Goal: Information Seeking & Learning: Learn about a topic

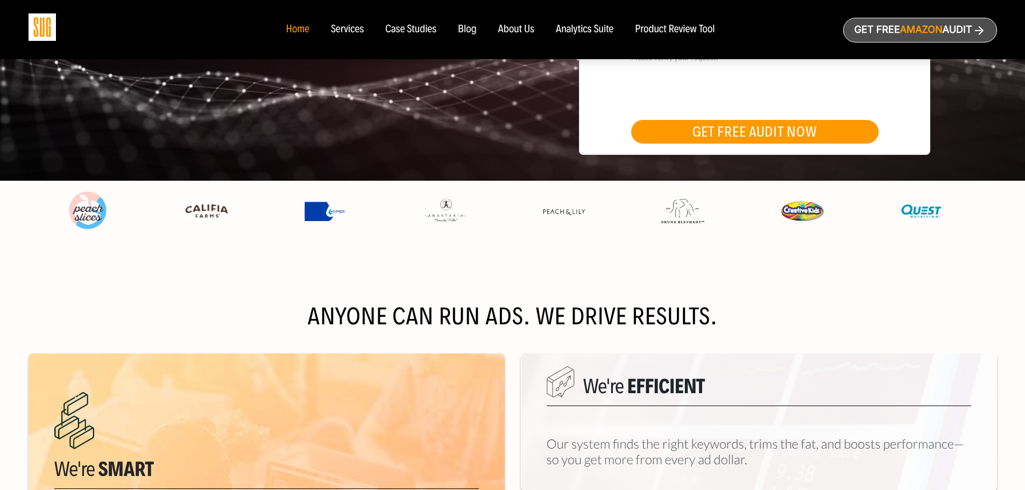
scroll to position [283, 0]
click at [913, 212] on img at bounding box center [920, 211] width 43 height 23
drag, startPoint x: 528, startPoint y: 240, endPoint x: 382, endPoint y: 255, distance: 146.0
click at [382, 255] on div "Anyone can run ads. We drive results. Learn more We're Smart Our data-driven pl…" at bounding box center [513, 479] width 968 height 450
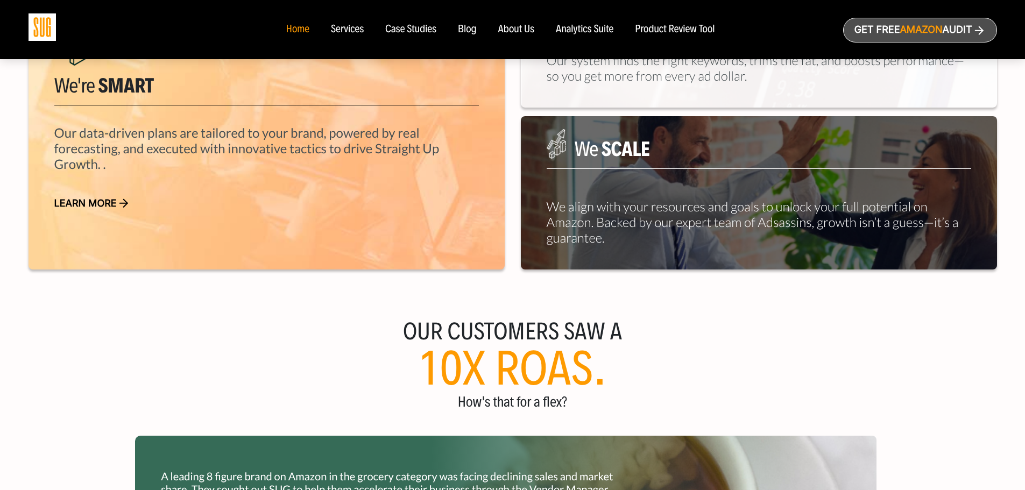
scroll to position [494, 0]
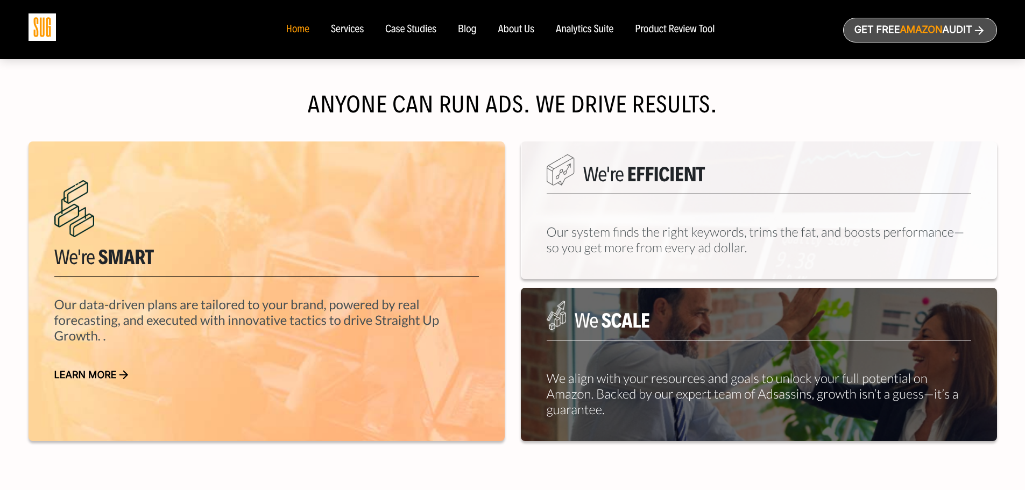
click at [521, 134] on div "Anyone can run ads. We drive results. Learn more We're Smart Our data-driven pl…" at bounding box center [513, 267] width 968 height 399
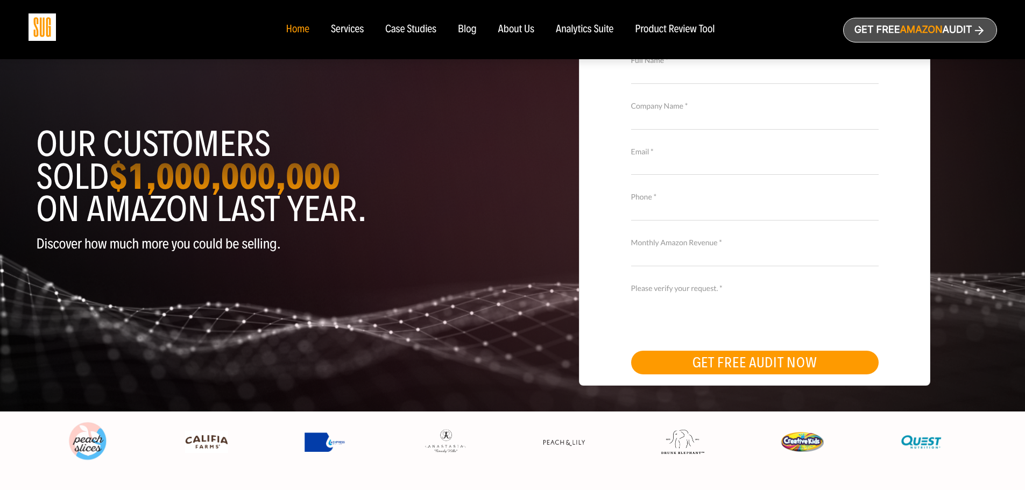
scroll to position [0, 0]
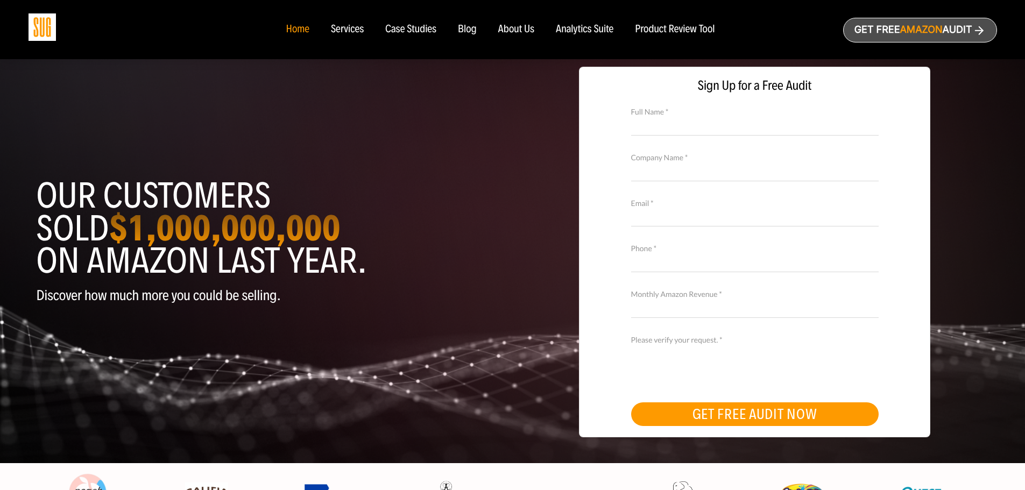
click at [354, 34] on div "Services" at bounding box center [347, 30] width 33 height 12
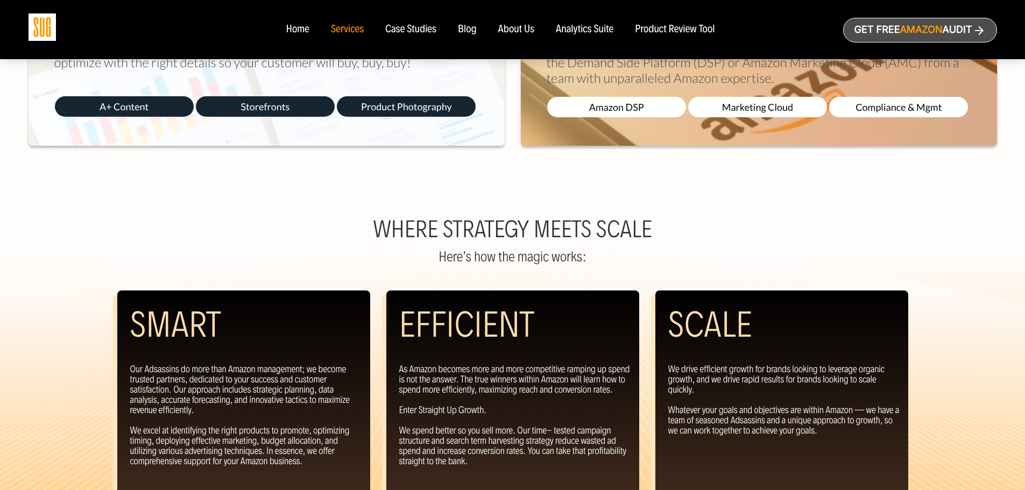
scroll to position [684, 0]
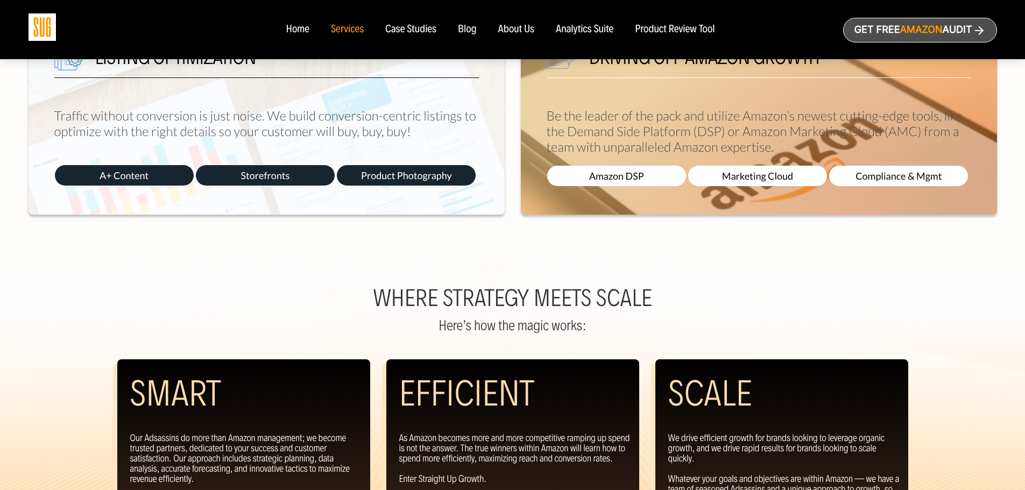
click at [381, 176] on span "Product Photography" at bounding box center [406, 175] width 139 height 20
click at [131, 171] on span "A+ Content" at bounding box center [124, 175] width 139 height 20
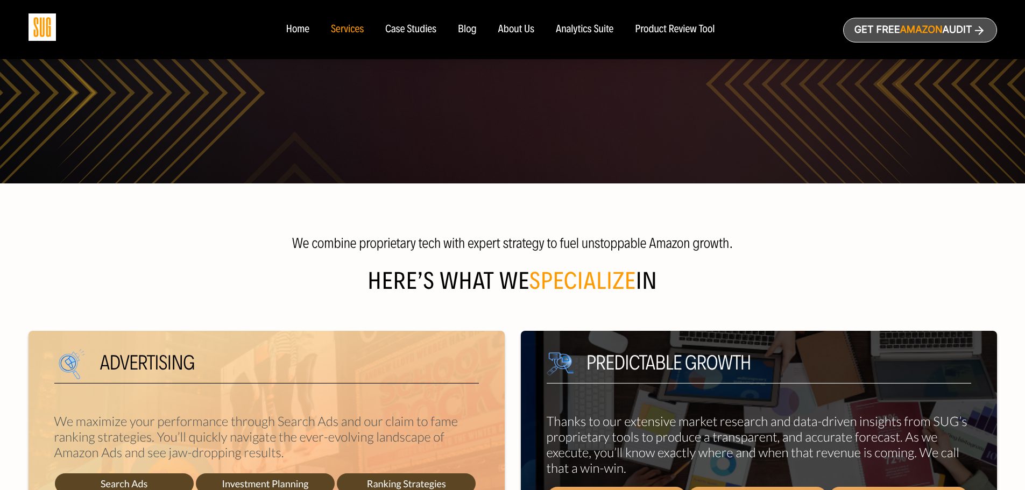
scroll to position [0, 0]
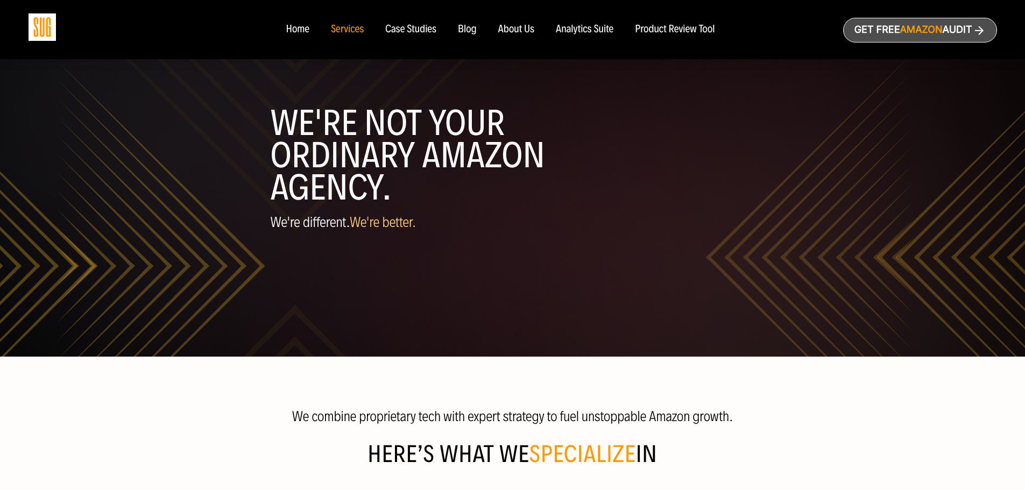
click at [418, 28] on div "Case Studies" at bounding box center [410, 30] width 51 height 12
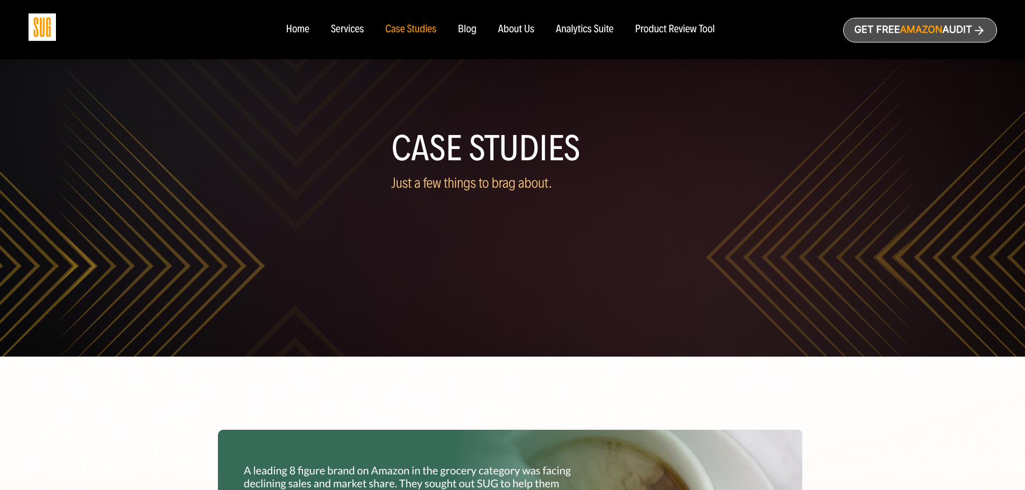
scroll to position [193, 0]
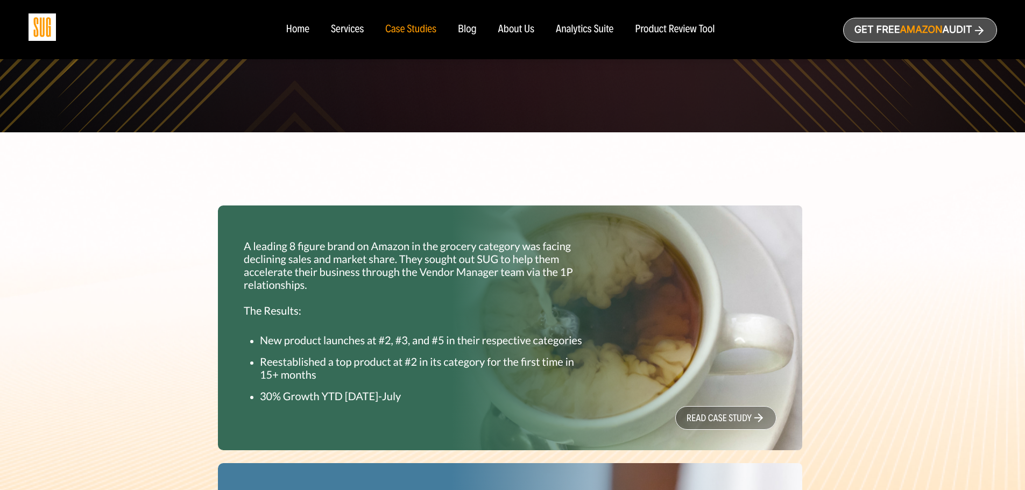
scroll to position [224, 0]
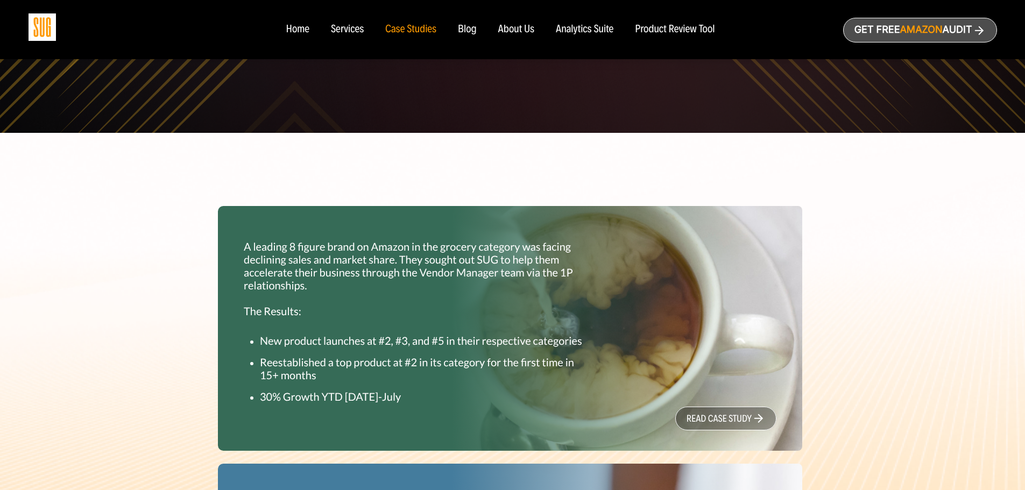
click at [589, 292] on p "A leading 8 figure brand on Amazon in the grocery category was facing declining…" at bounding box center [419, 278] width 350 height 77
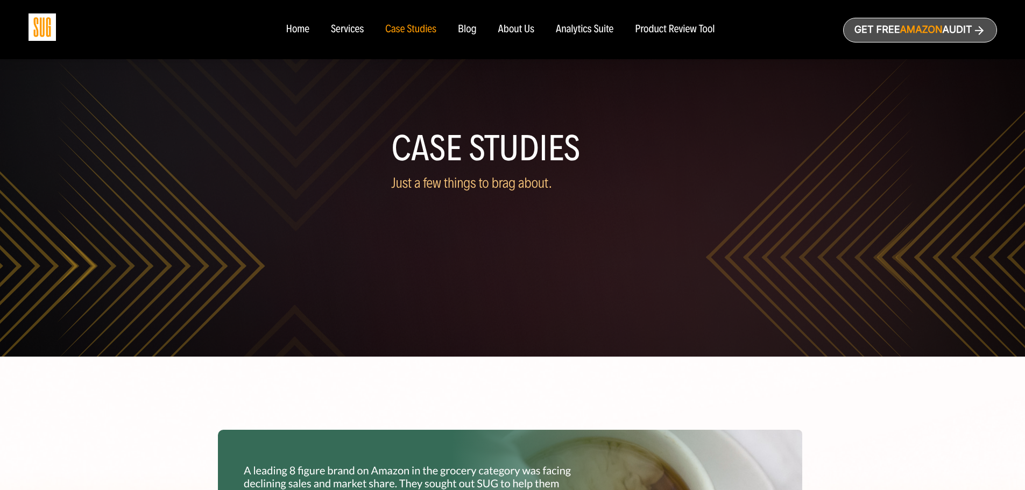
click at [297, 31] on div "Home" at bounding box center [297, 30] width 23 height 12
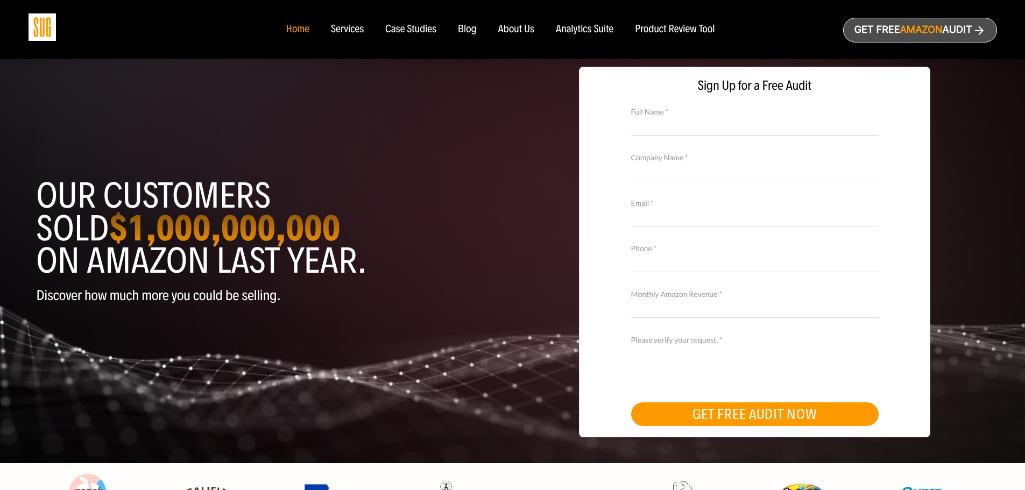
click at [407, 30] on div "Case Studies" at bounding box center [410, 30] width 51 height 12
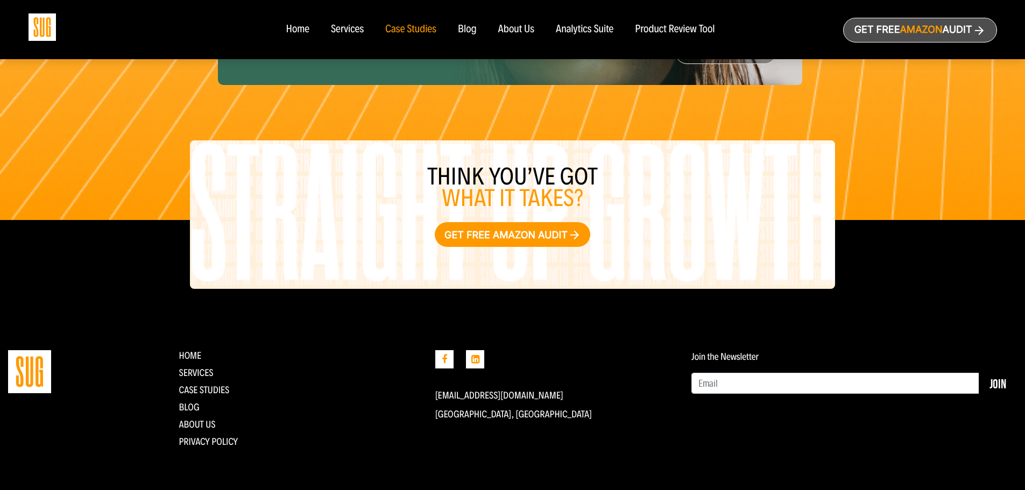
scroll to position [1240, 0]
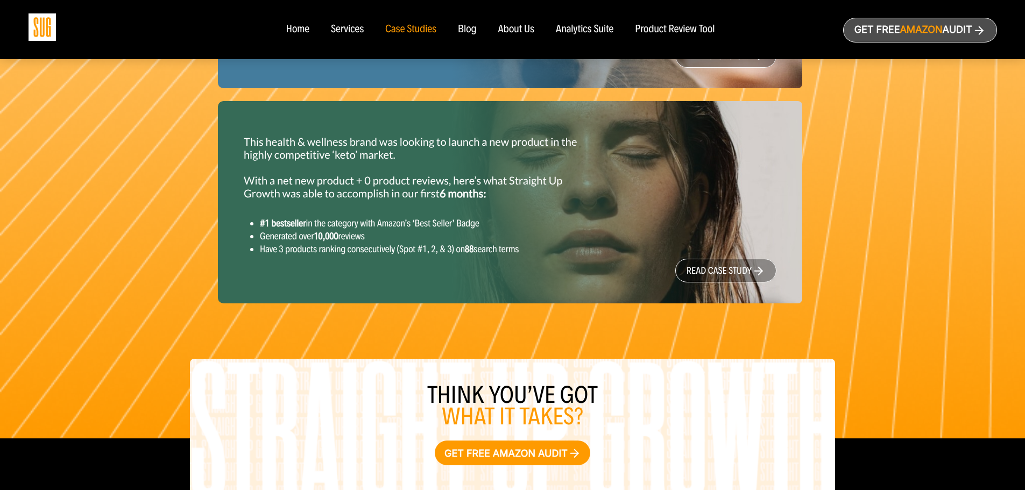
click at [728, 268] on link "read case study" at bounding box center [725, 271] width 101 height 24
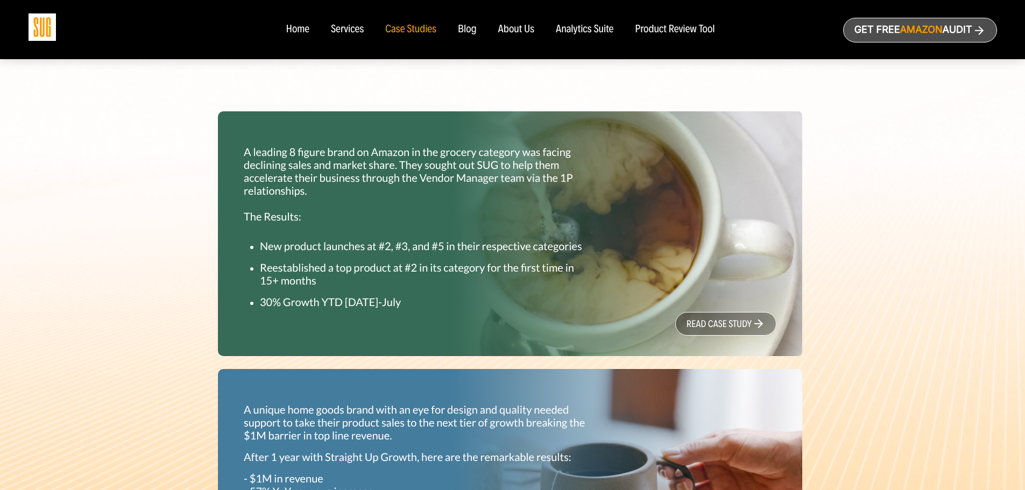
scroll to position [319, 0]
click at [727, 318] on link "read case study" at bounding box center [725, 323] width 101 height 24
click at [299, 29] on div "Home" at bounding box center [297, 30] width 23 height 12
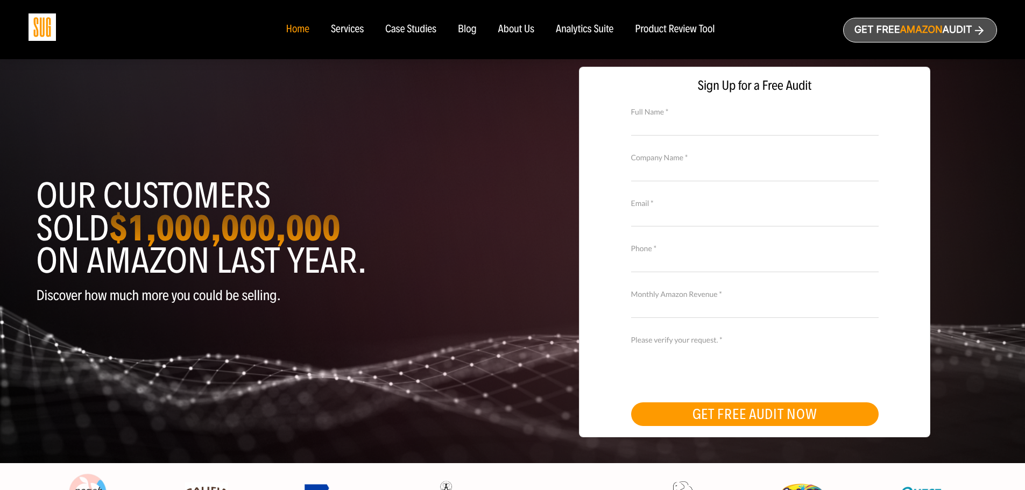
scroll to position [279, 0]
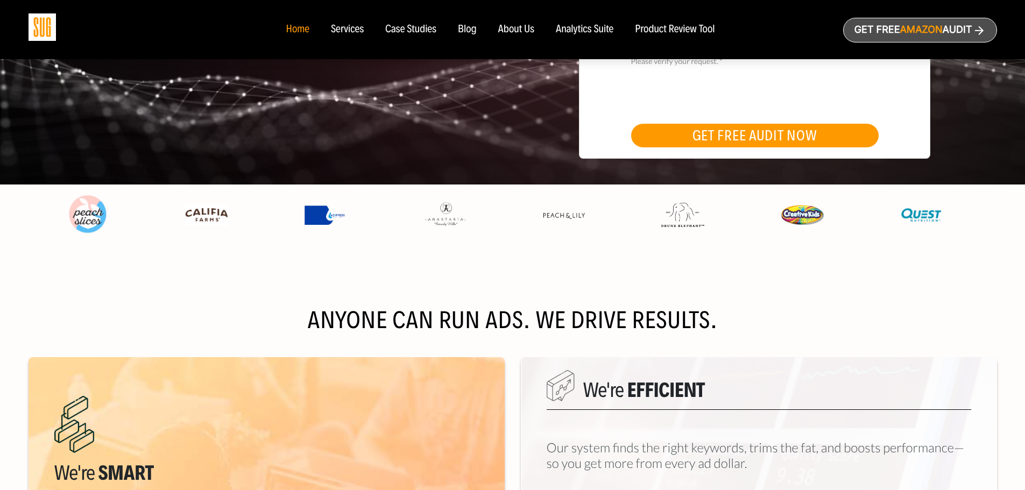
click at [698, 311] on h2 "Anyone can run ads. We drive results." at bounding box center [513, 321] width 968 height 22
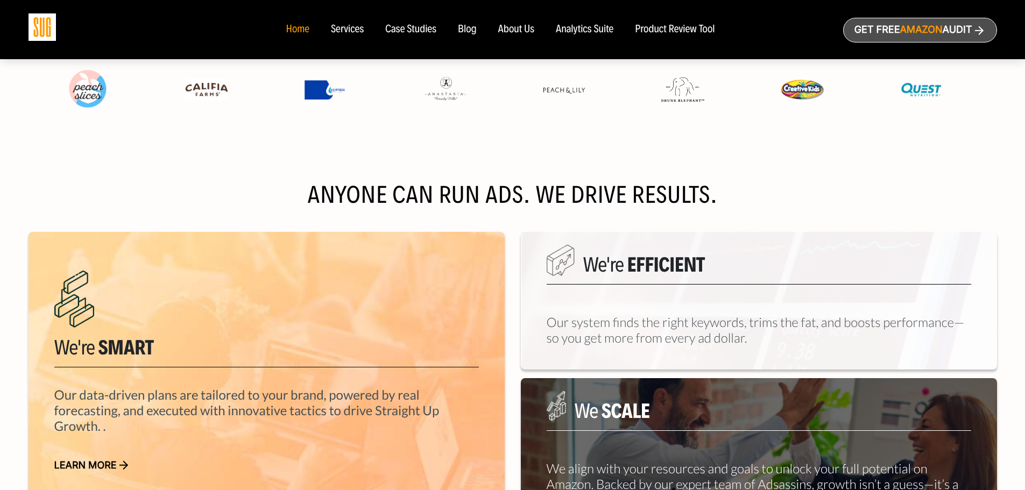
click at [686, 139] on div "Anyone can run ads. We drive results. Learn more We're Smart Our data-driven pl…" at bounding box center [513, 358] width 968 height 450
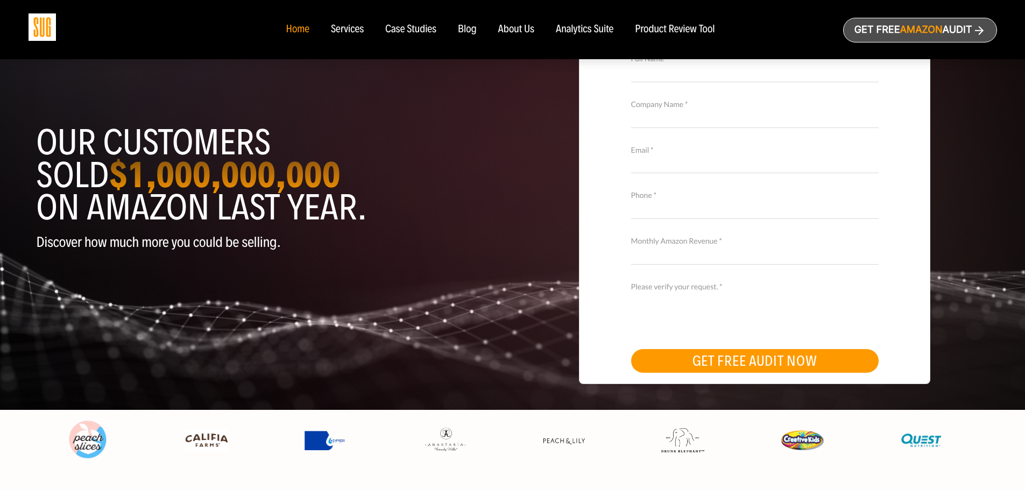
scroll to position [0, 0]
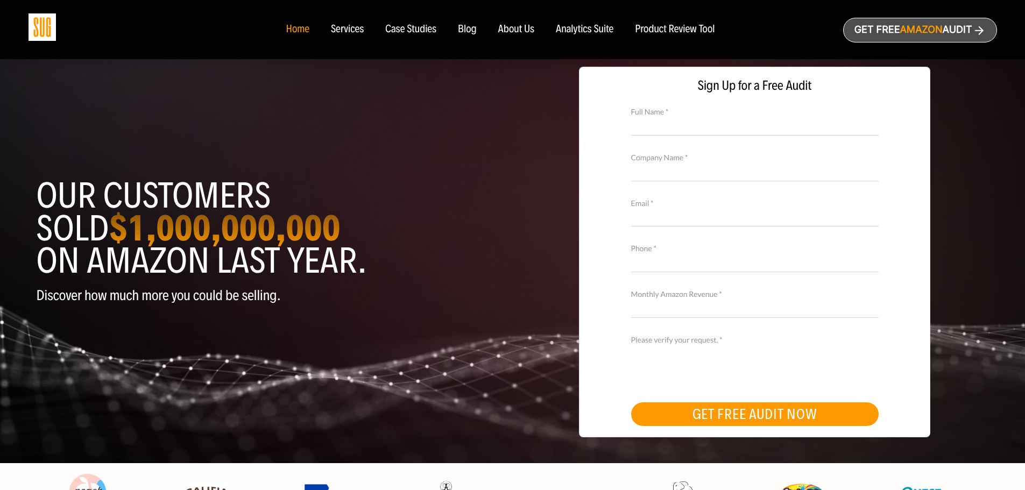
click at [414, 29] on div "Case Studies" at bounding box center [410, 30] width 51 height 12
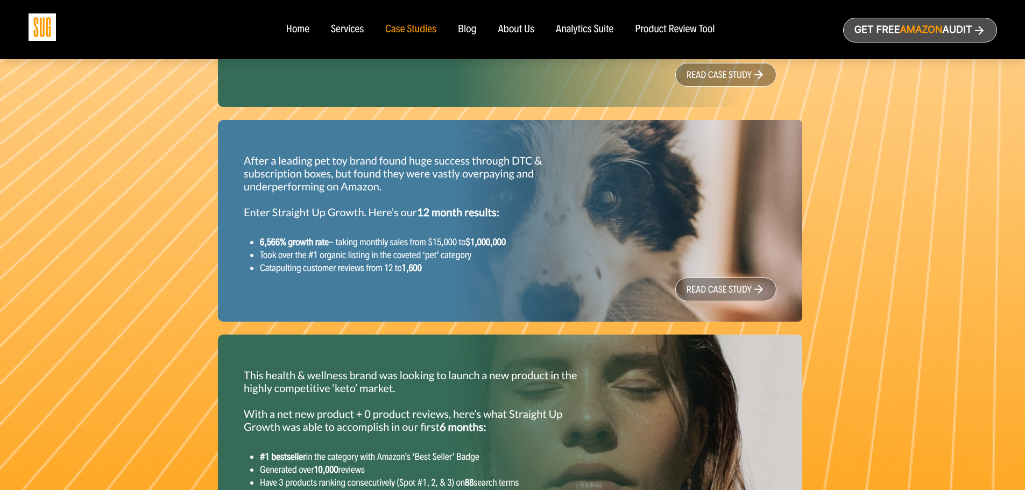
scroll to position [1006, 0]
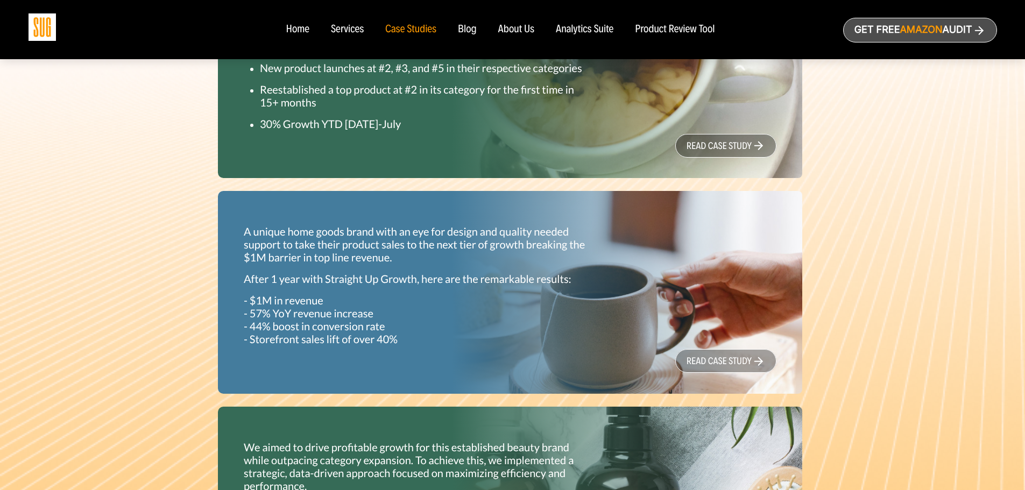
scroll to position [321, 0]
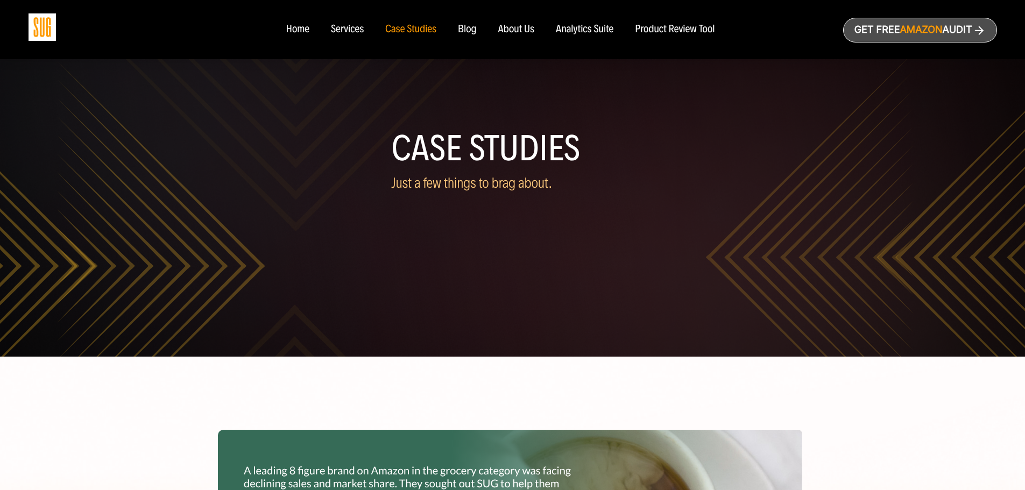
click at [345, 34] on div "Services" at bounding box center [347, 30] width 33 height 12
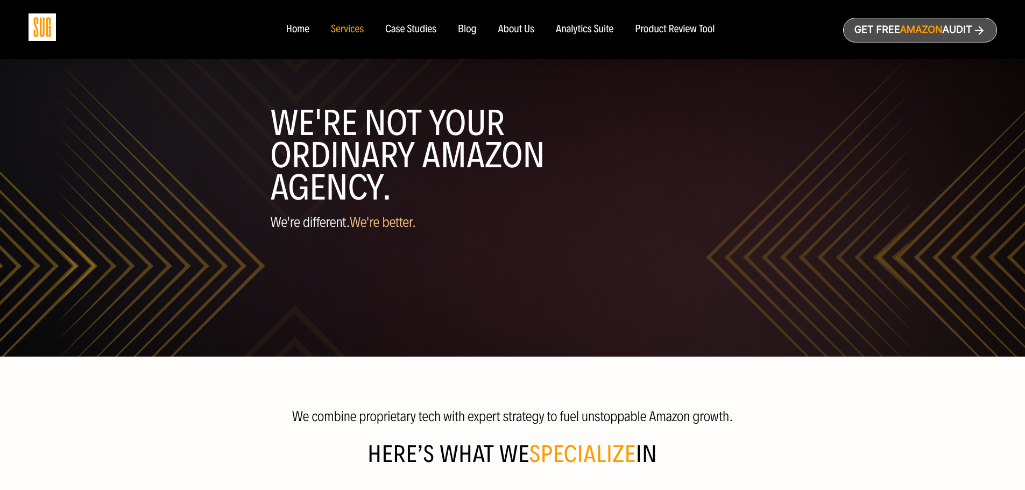
click at [537, 310] on header "WE'RE NOT YOUR ORDINARY AMAZON AGENCY. We're different. We're better." at bounding box center [513, 186] width 484 height 265
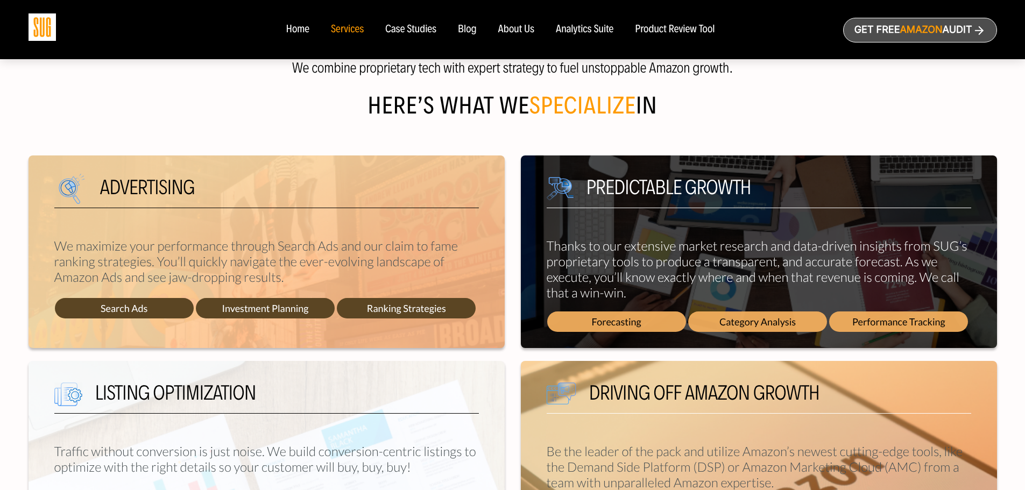
scroll to position [358, 0]
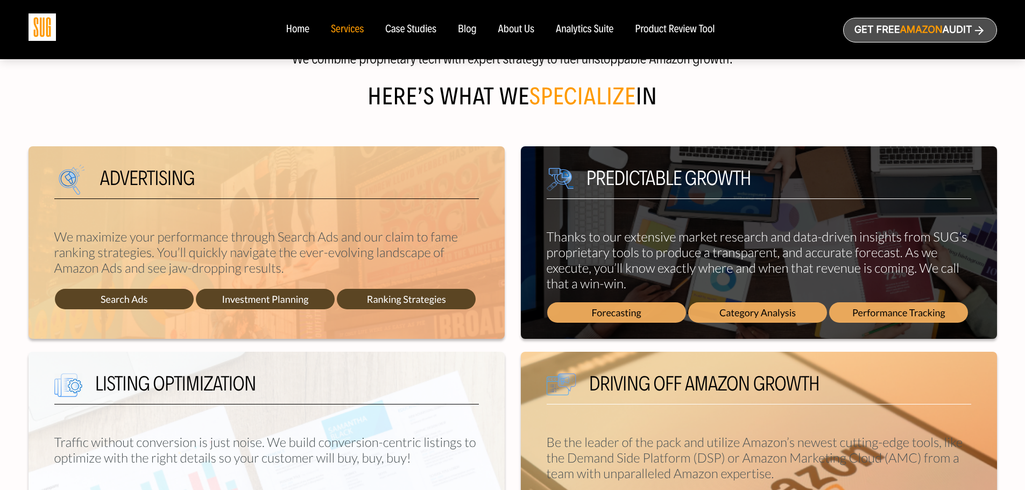
click at [515, 133] on div "We combine proprietary tech with expert strategy to fuel unstoppable Amazon gro…" at bounding box center [513, 296] width 968 height 542
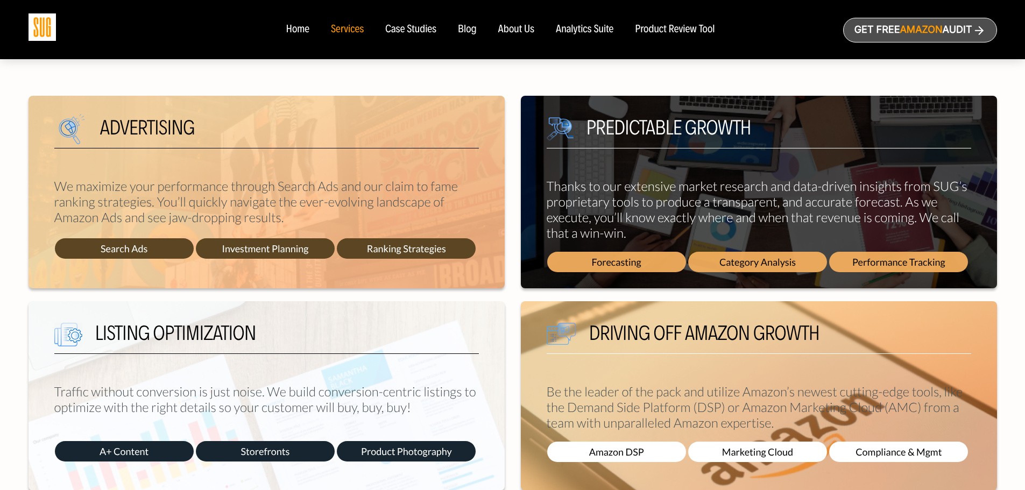
scroll to position [554, 0]
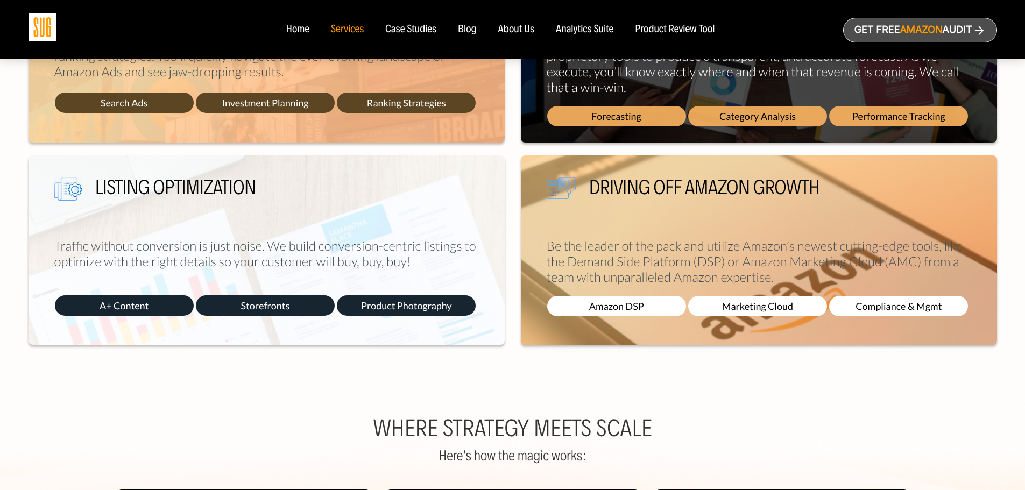
click at [515, 199] on div "Driving off Amazon growth Be the leader of the pack and utilize Amazon’s newest…" at bounding box center [759, 249] width 492 height 189
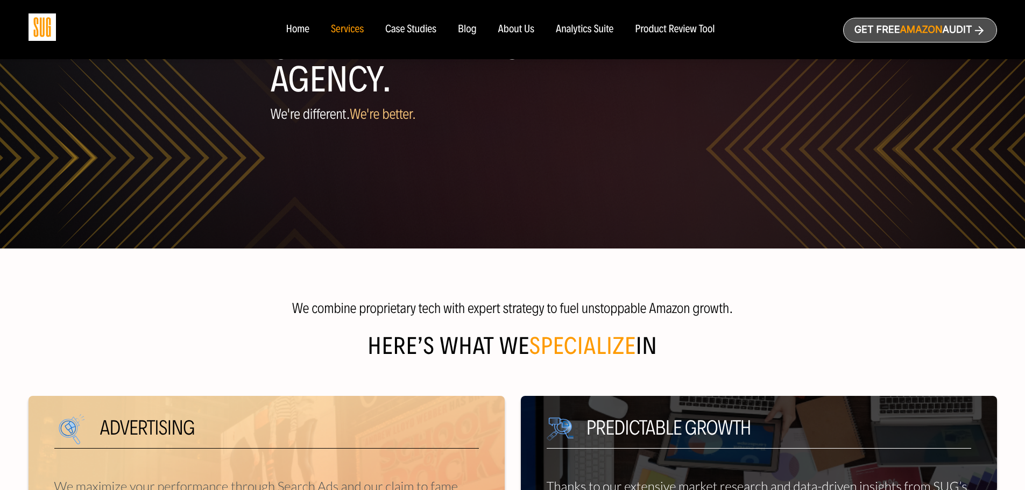
scroll to position [0, 0]
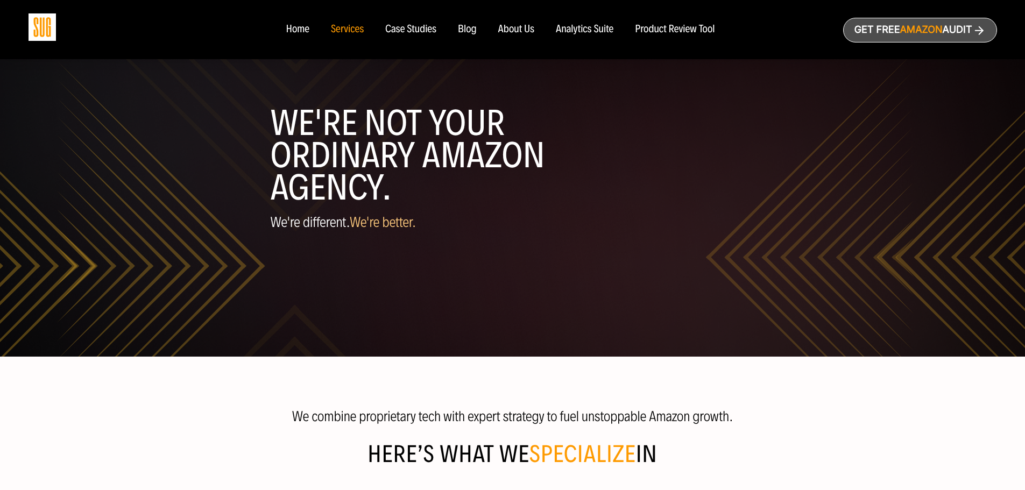
click at [605, 33] on div "Analytics Suite" at bounding box center [585, 30] width 58 height 12
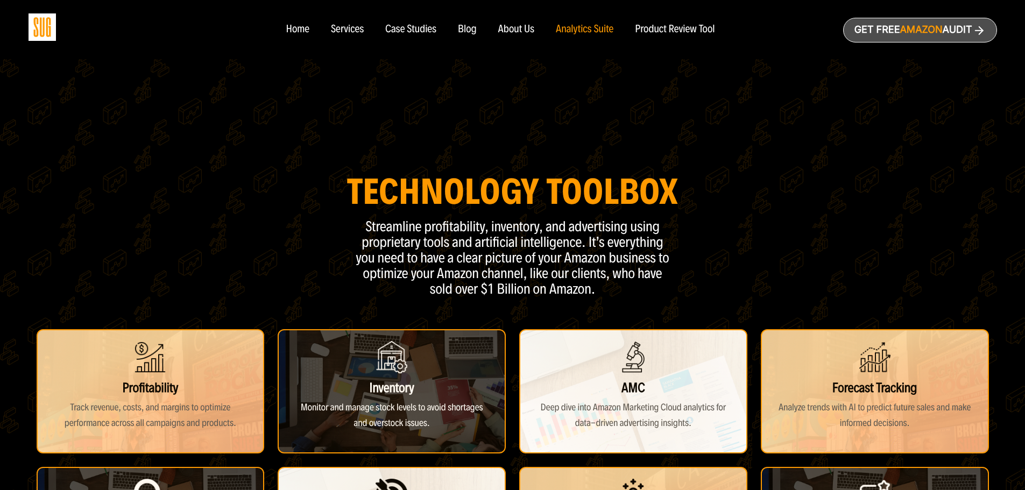
click at [659, 20] on nav "Home Services Case Studies Blog About Us" at bounding box center [512, 29] width 474 height 59
click at [659, 25] on div "Product Review Tool" at bounding box center [675, 30] width 80 height 12
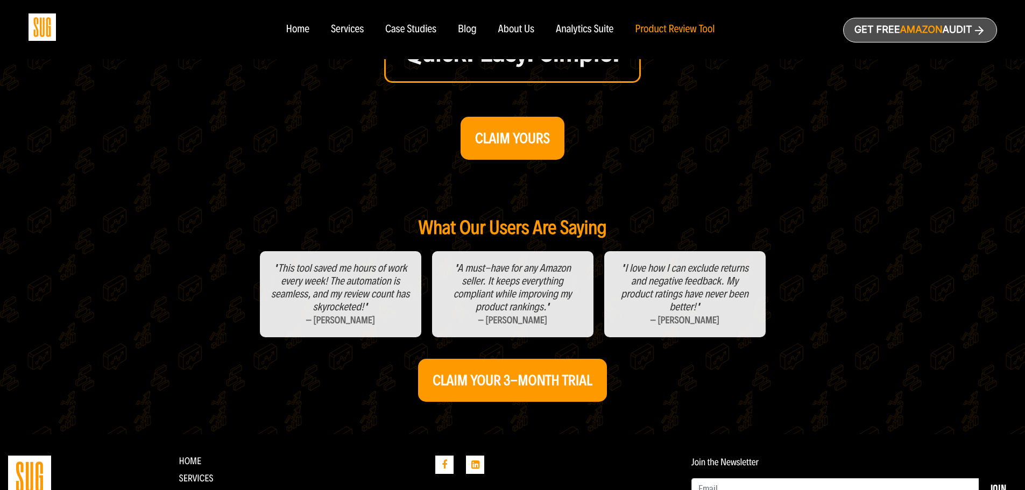
scroll to position [439, 0]
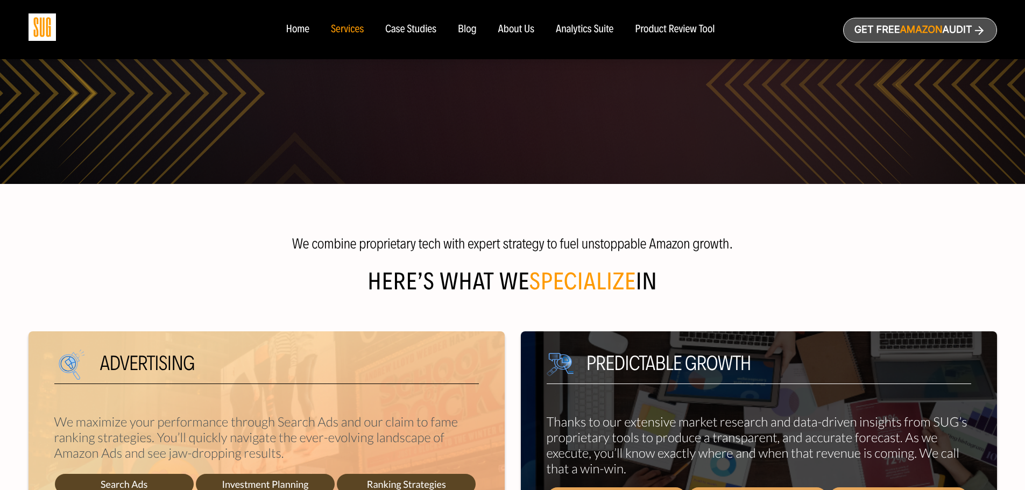
scroll to position [173, 0]
